Goal: Information Seeking & Learning: Check status

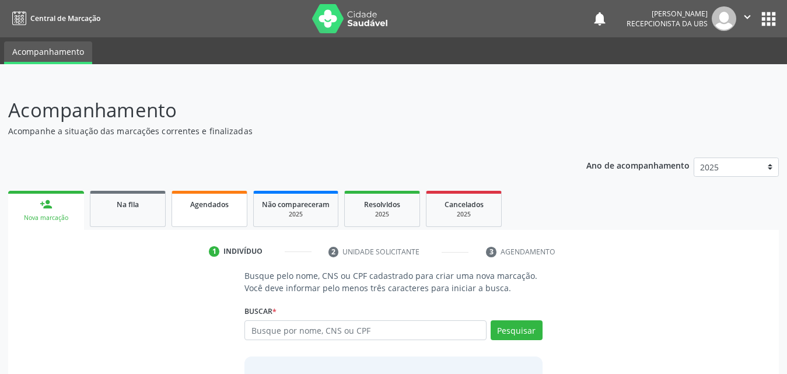
click at [209, 201] on span "Agendados" at bounding box center [209, 205] width 39 height 10
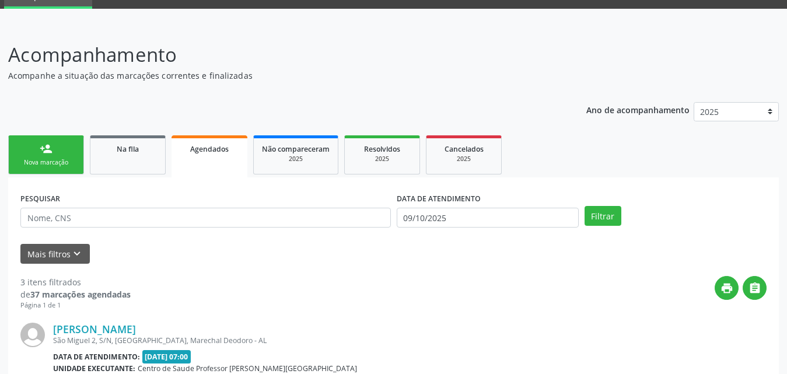
scroll to position [117, 0]
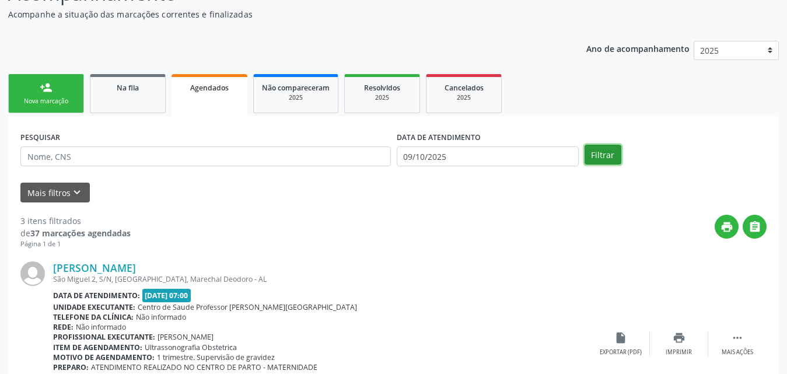
click at [603, 152] on button "Filtrar" at bounding box center [603, 155] width 37 height 20
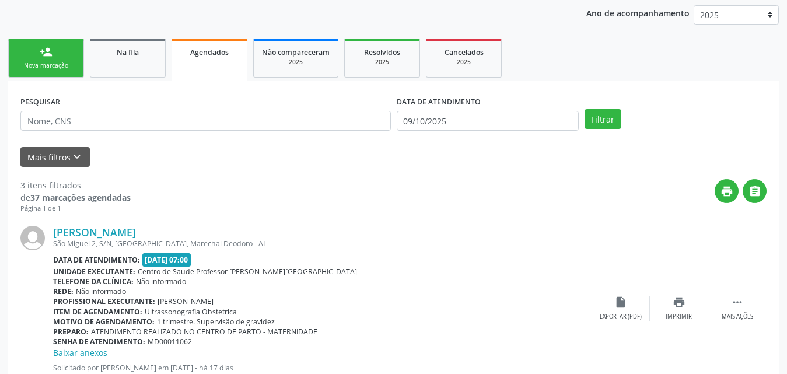
scroll to position [58, 0]
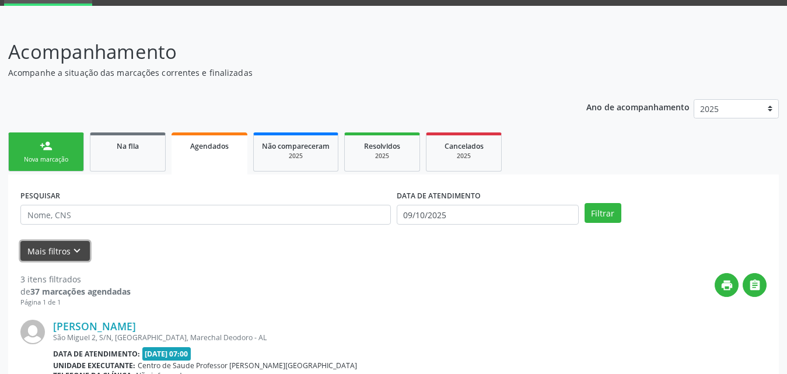
click at [33, 254] on button "Mais filtros keyboard_arrow_down" at bounding box center [54, 251] width 69 height 20
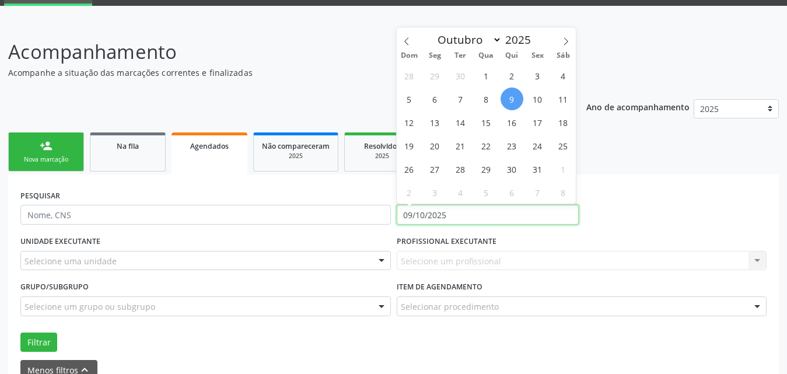
click at [456, 212] on input "09/10/2025" at bounding box center [488, 215] width 182 height 20
click at [408, 39] on icon at bounding box center [407, 41] width 8 height 8
select select "7"
click at [536, 75] on span "1" at bounding box center [537, 75] width 23 height 23
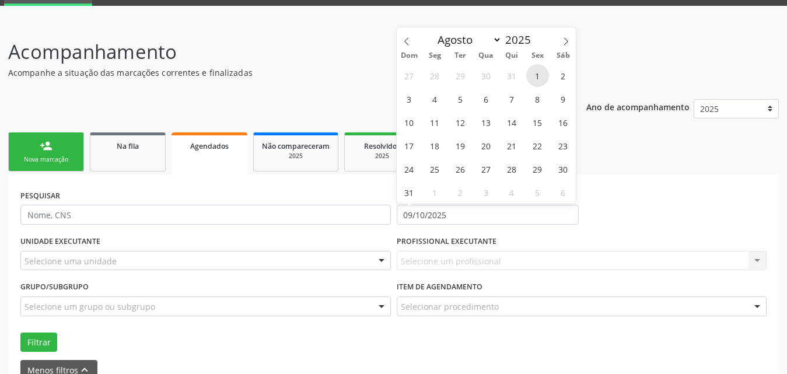
type input "[DATE]"
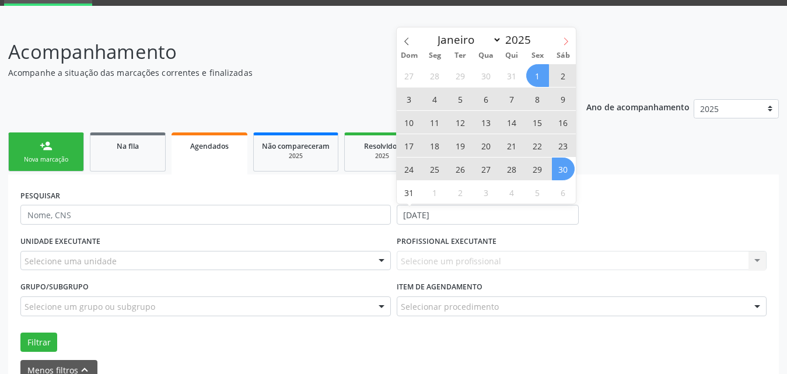
click at [566, 43] on icon at bounding box center [566, 41] width 8 height 8
select select "8"
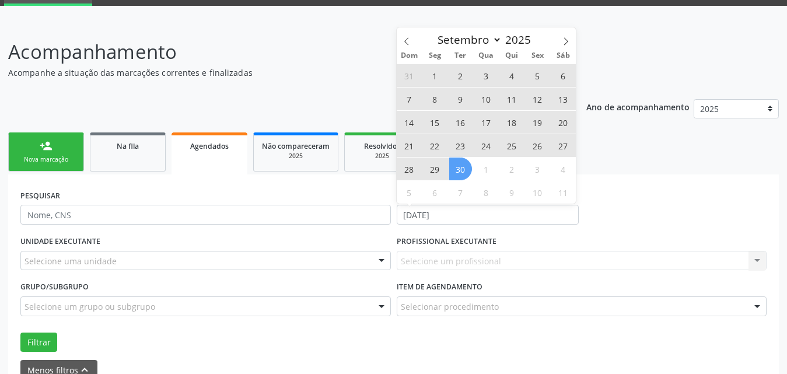
click at [461, 171] on span "30" at bounding box center [460, 169] width 23 height 23
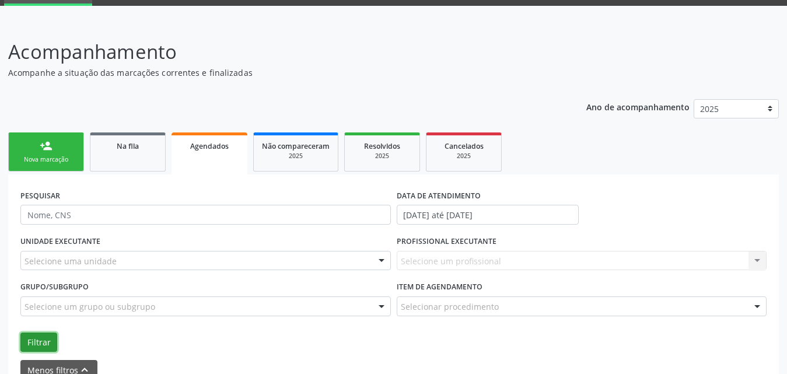
click at [30, 338] on button "Filtrar" at bounding box center [38, 343] width 37 height 20
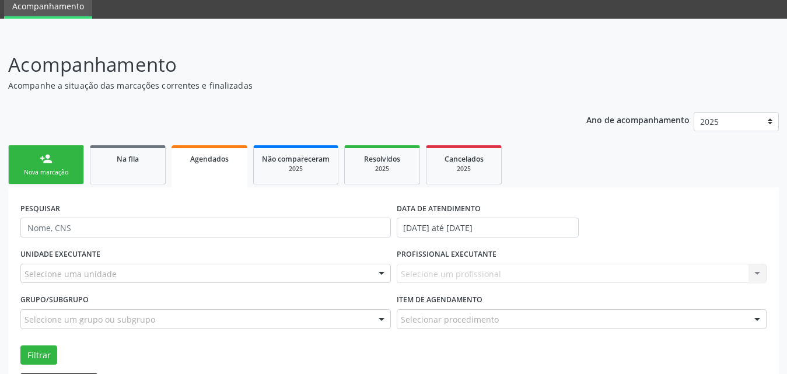
scroll to position [117, 0]
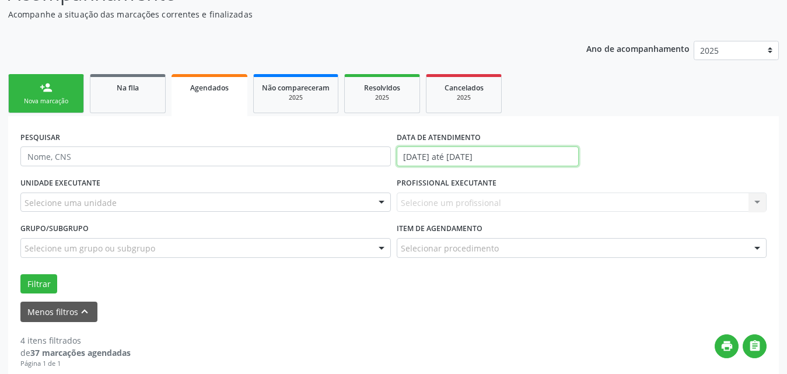
click at [544, 157] on input "[DATE] até [DATE]" at bounding box center [488, 156] width 182 height 20
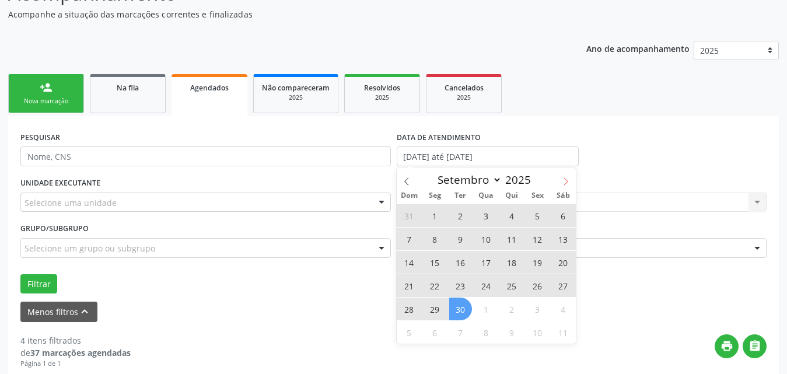
click at [568, 182] on icon at bounding box center [566, 181] width 8 height 8
select select "9"
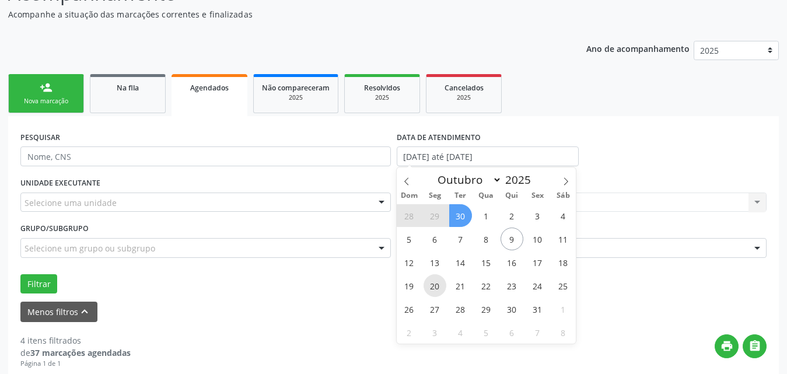
click at [436, 286] on span "20" at bounding box center [435, 285] width 23 height 23
type input "[DATE]"
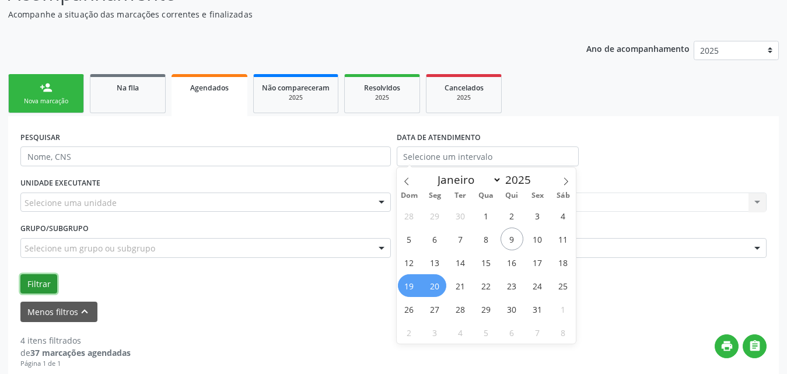
click at [32, 283] on button "Filtrar" at bounding box center [38, 284] width 37 height 20
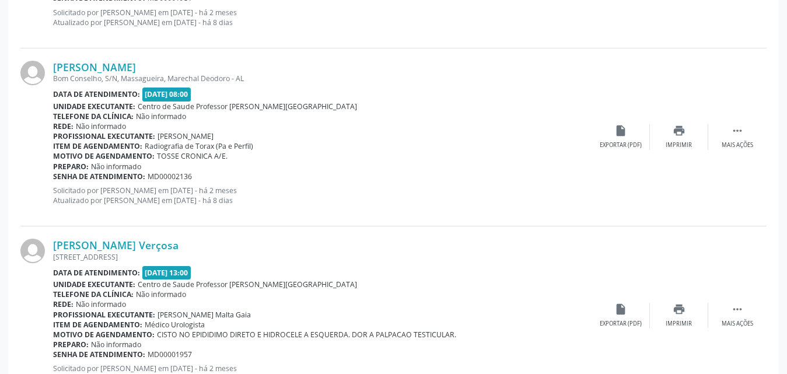
scroll to position [2852, 0]
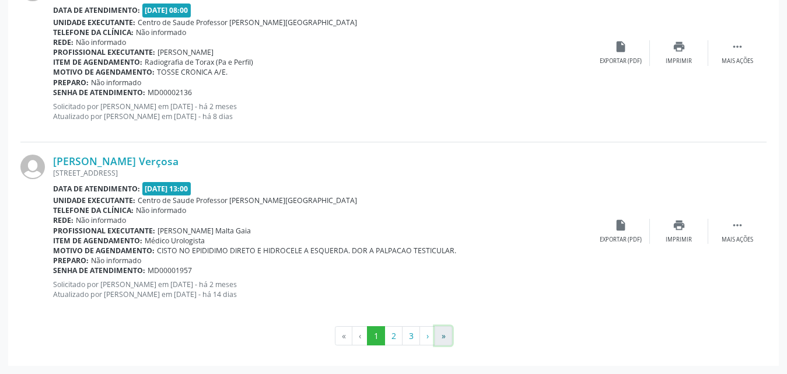
click at [442, 341] on button "»" at bounding box center [444, 336] width 18 height 20
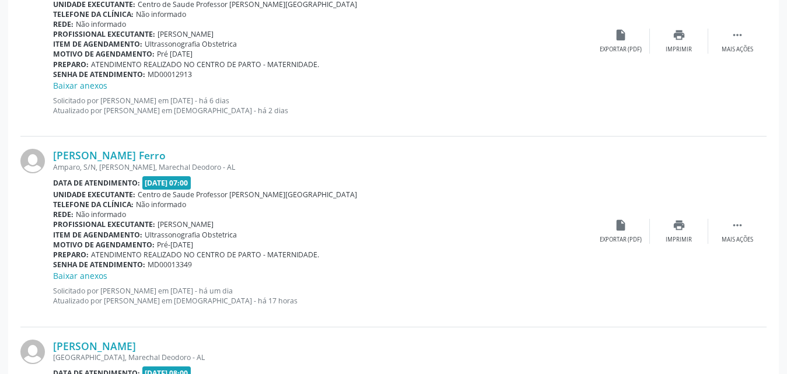
scroll to position [1159, 0]
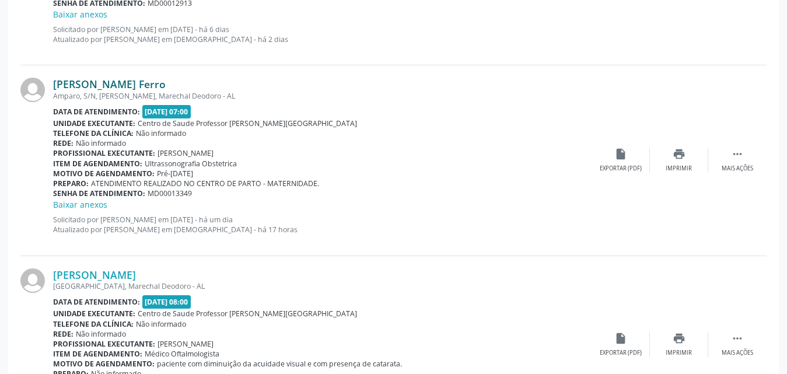
click at [86, 86] on link "[PERSON_NAME] Ferro" at bounding box center [109, 84] width 113 height 13
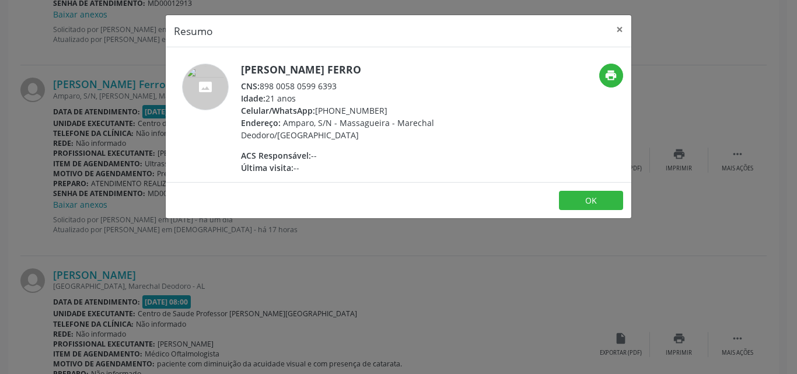
drag, startPoint x: 262, startPoint y: 85, endPoint x: 345, endPoint y: 86, distance: 82.9
click at [344, 86] on div "CNS: 898 0058 0599 6393" at bounding box center [354, 86] width 227 height 12
copy div "898 0058 0599 6393"
click at [621, 31] on button "×" at bounding box center [619, 29] width 23 height 29
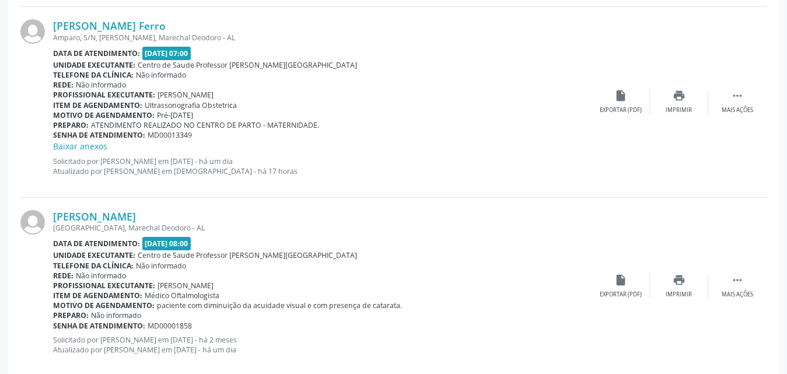
scroll to position [1451, 0]
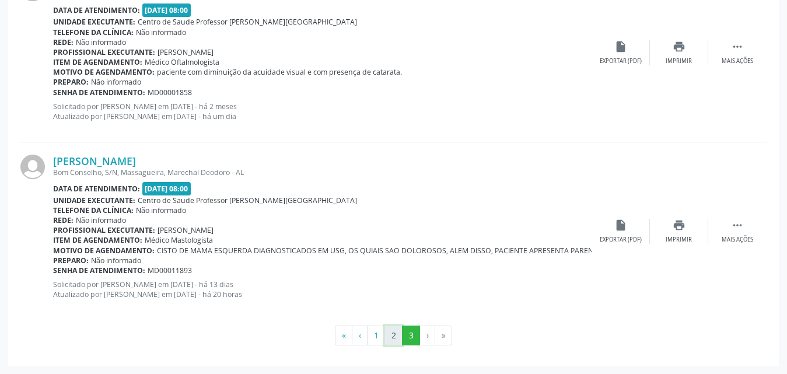
click at [392, 337] on button "2" at bounding box center [394, 336] width 18 height 20
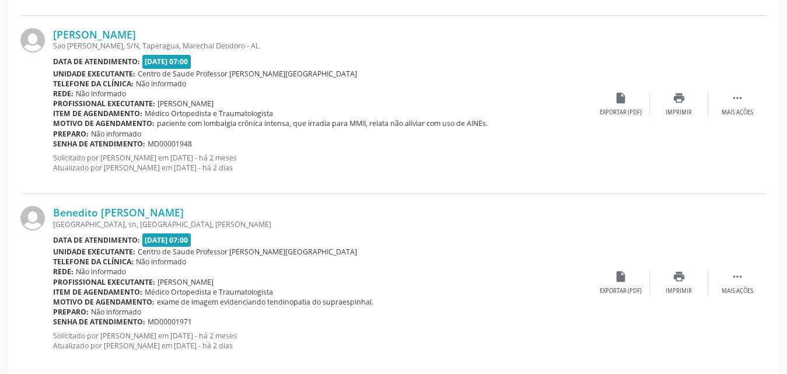
scroll to position [2839, 0]
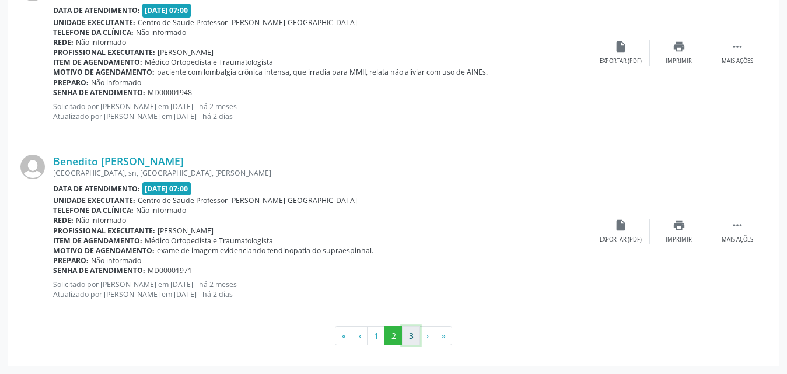
click at [408, 340] on button "3" at bounding box center [411, 336] width 18 height 20
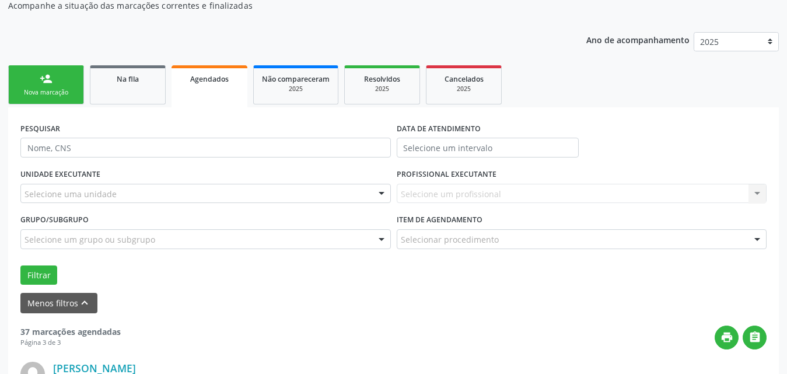
scroll to position [0, 0]
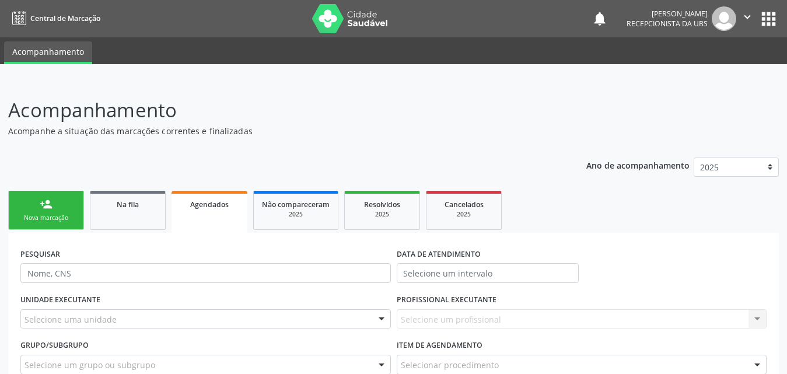
click at [744, 15] on icon "" at bounding box center [747, 17] width 13 height 13
click at [696, 70] on link "Sair" at bounding box center [717, 71] width 81 height 16
